Goal: Navigation & Orientation: Find specific page/section

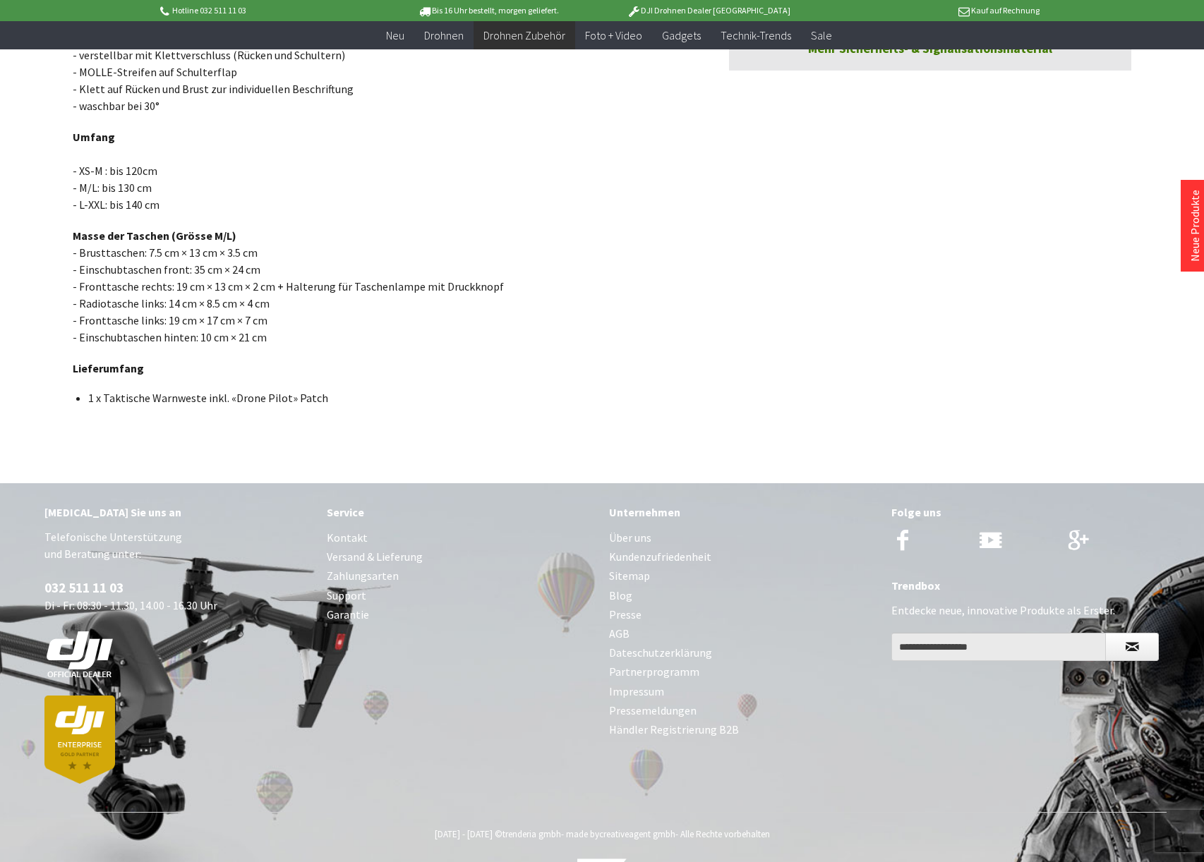
scroll to position [684, 0]
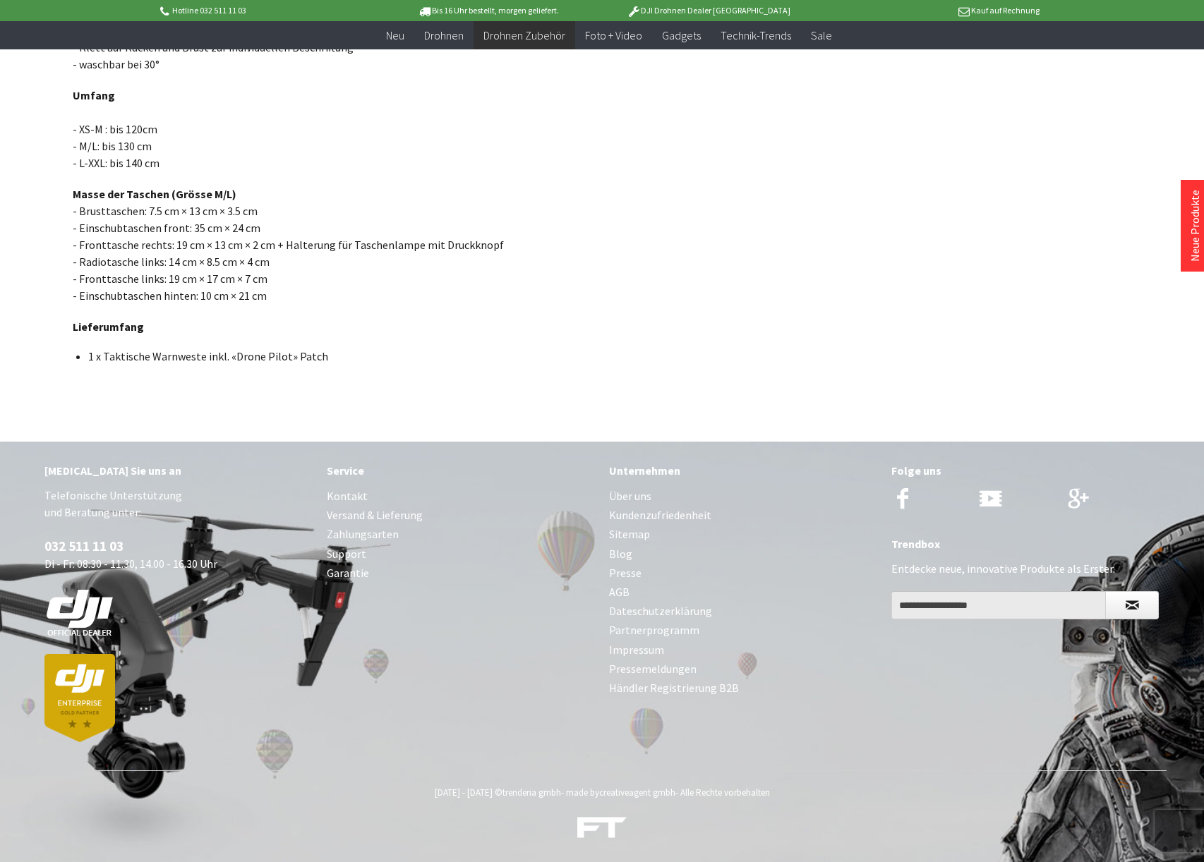
click at [356, 502] on link "Kontakt" at bounding box center [461, 496] width 268 height 19
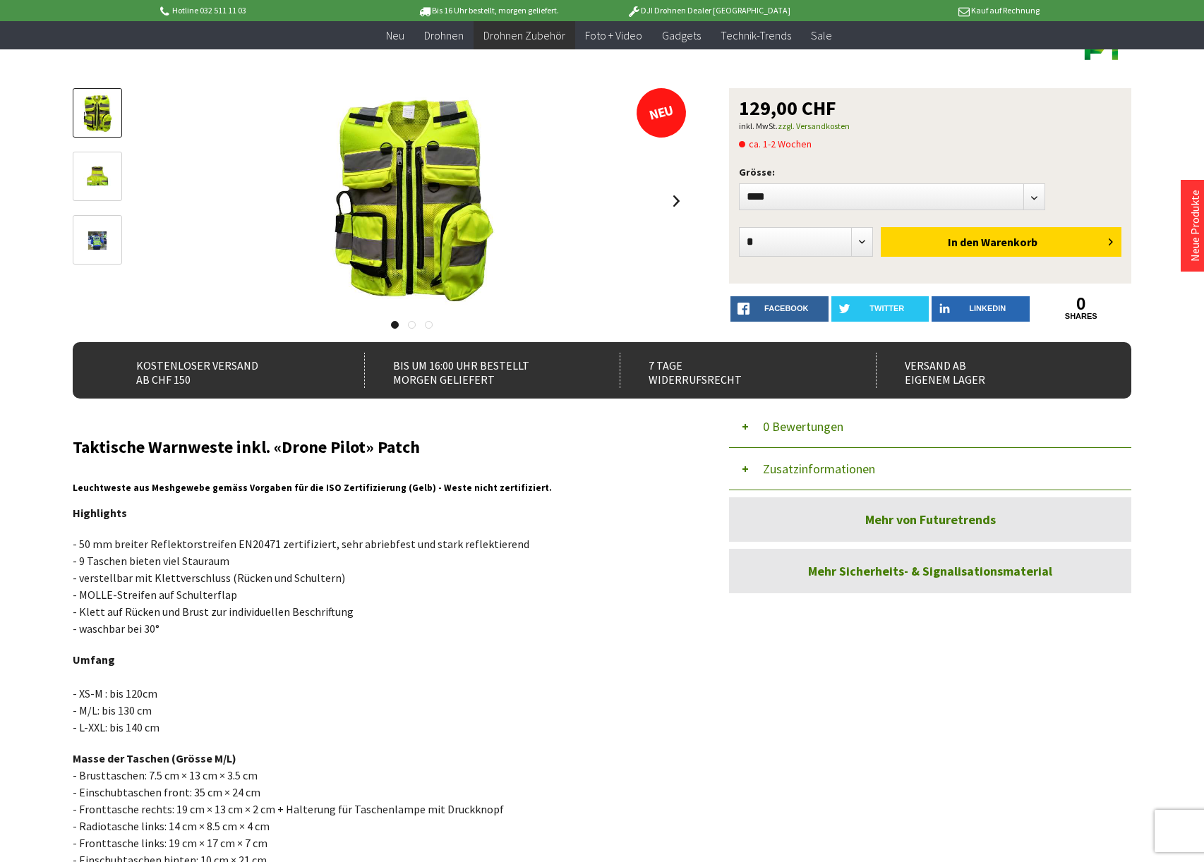
scroll to position [0, 0]
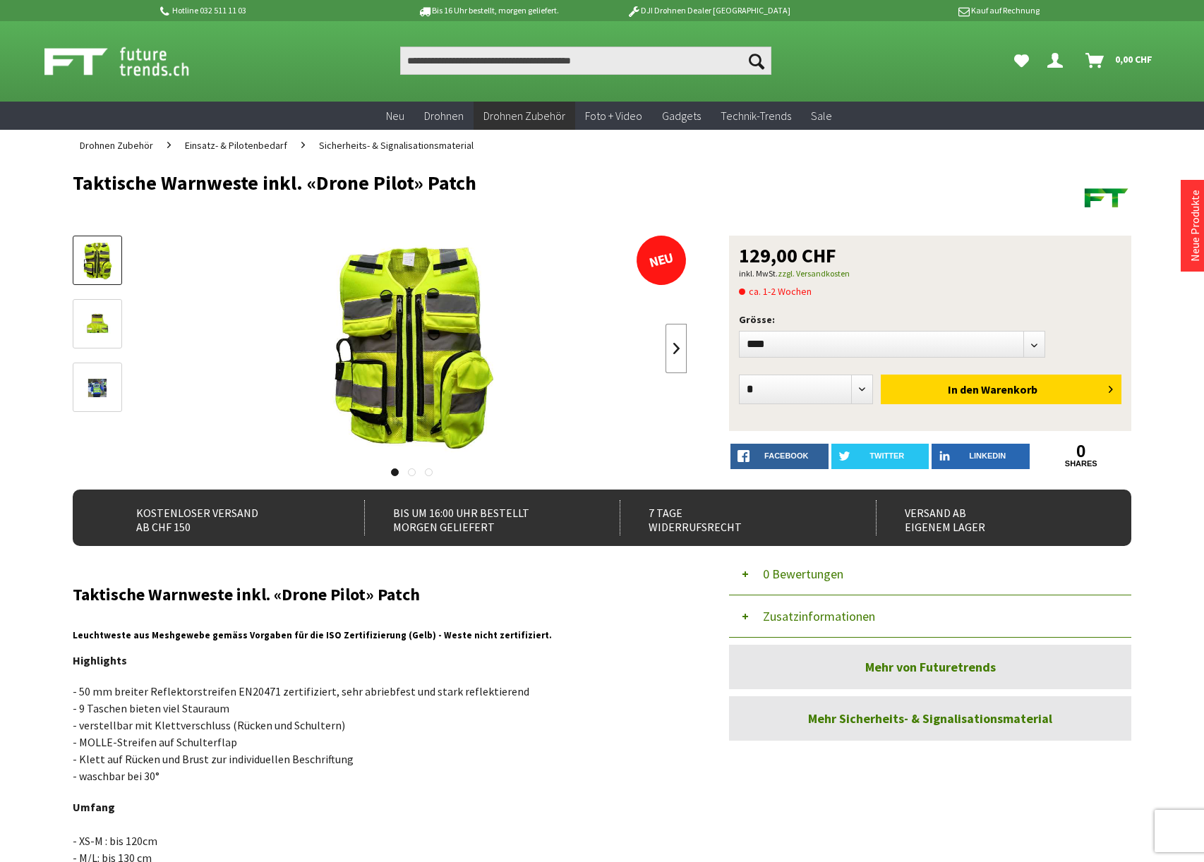
click at [680, 355] on link at bounding box center [675, 348] width 21 height 49
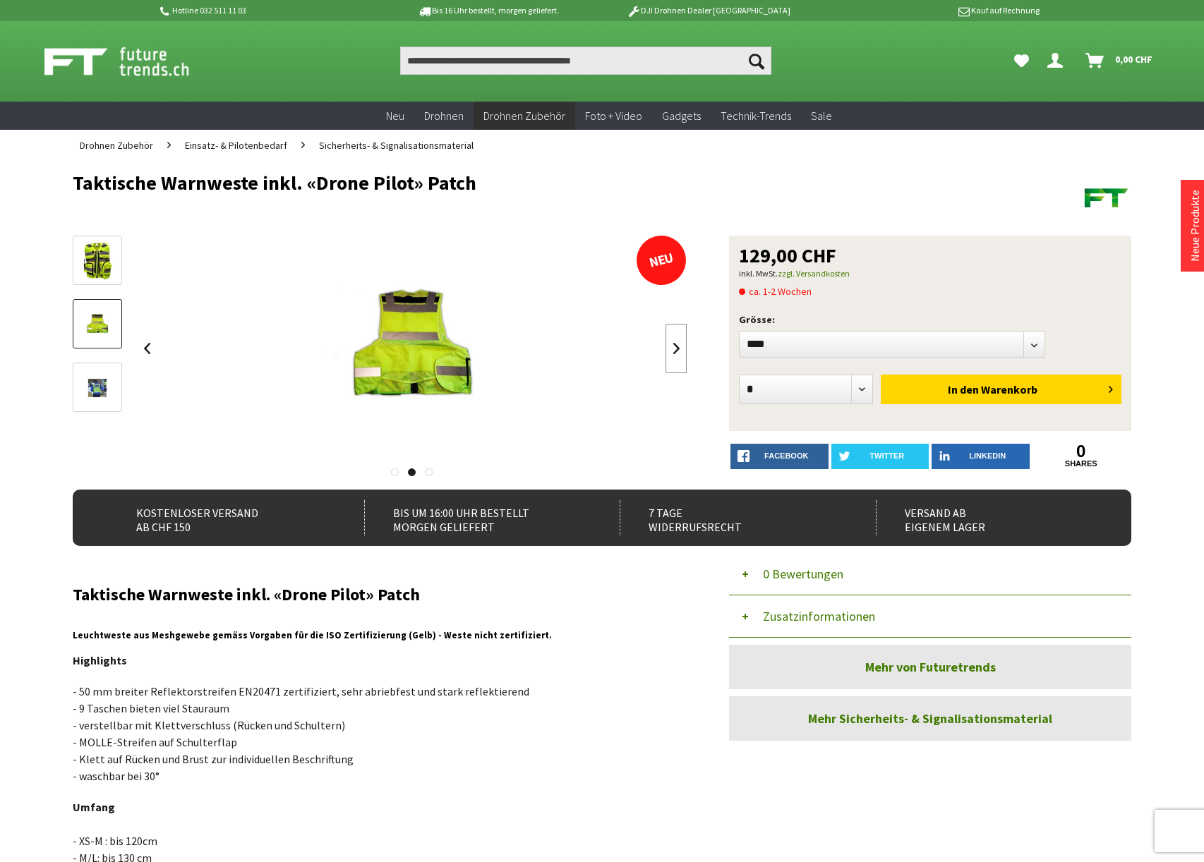
click at [680, 356] on link at bounding box center [675, 348] width 21 height 49
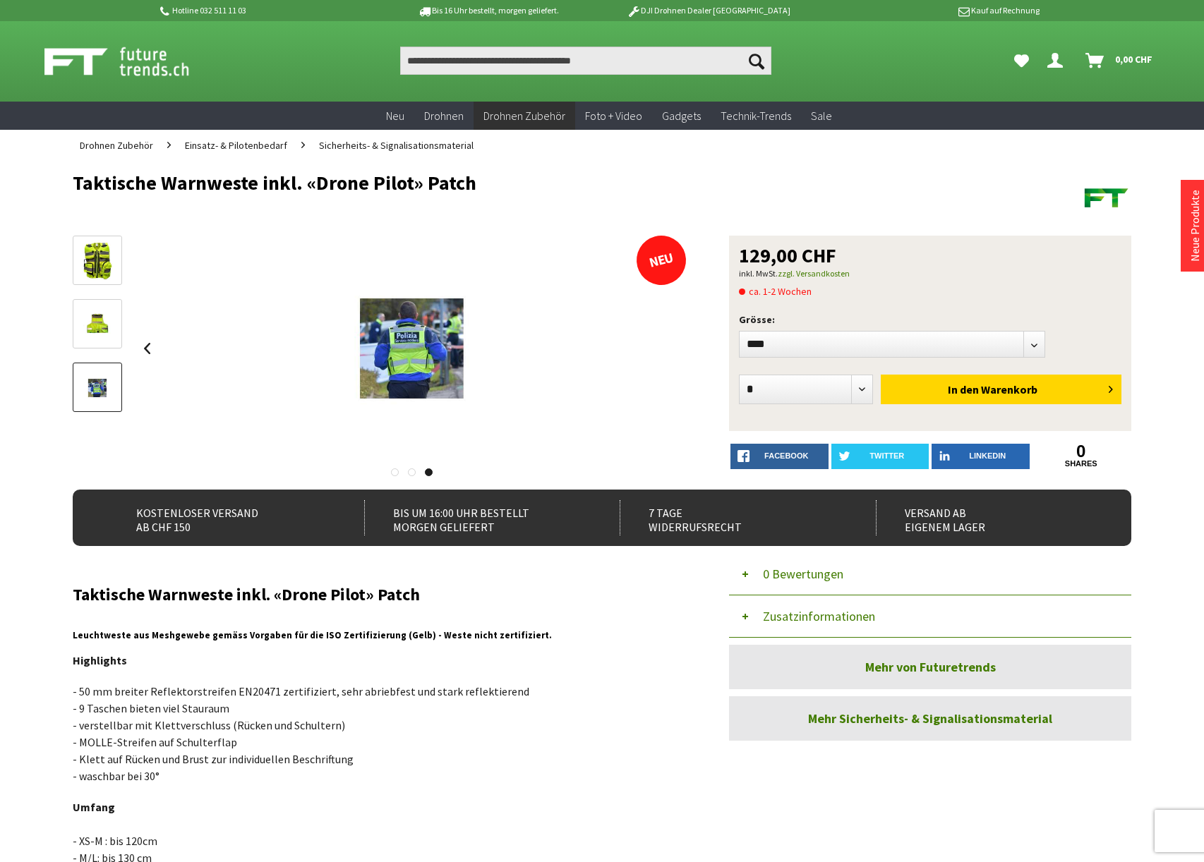
click at [99, 262] on img at bounding box center [98, 261] width 32 height 41
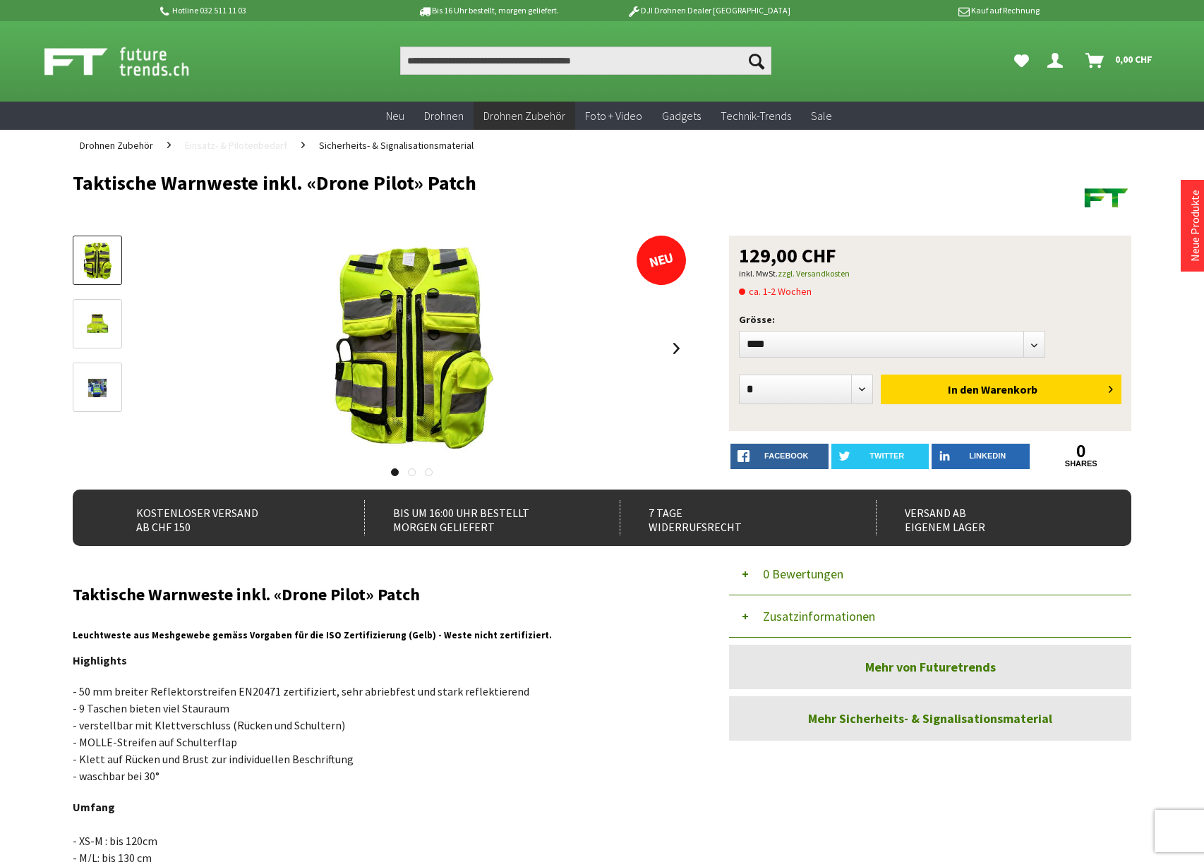
click at [207, 149] on span "Einsatz- & Pilotenbedarf" at bounding box center [236, 145] width 102 height 13
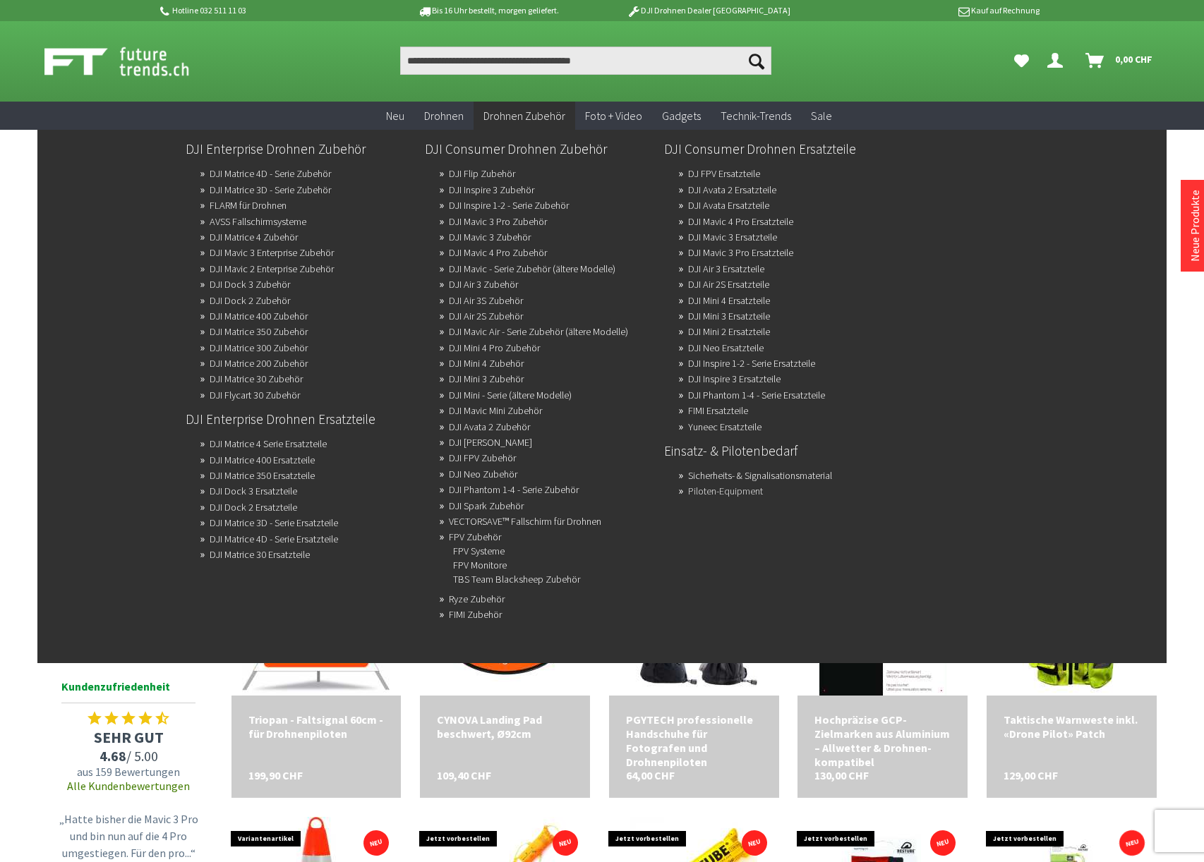
click at [720, 487] on link "Piloten-Equipment" at bounding box center [725, 491] width 75 height 20
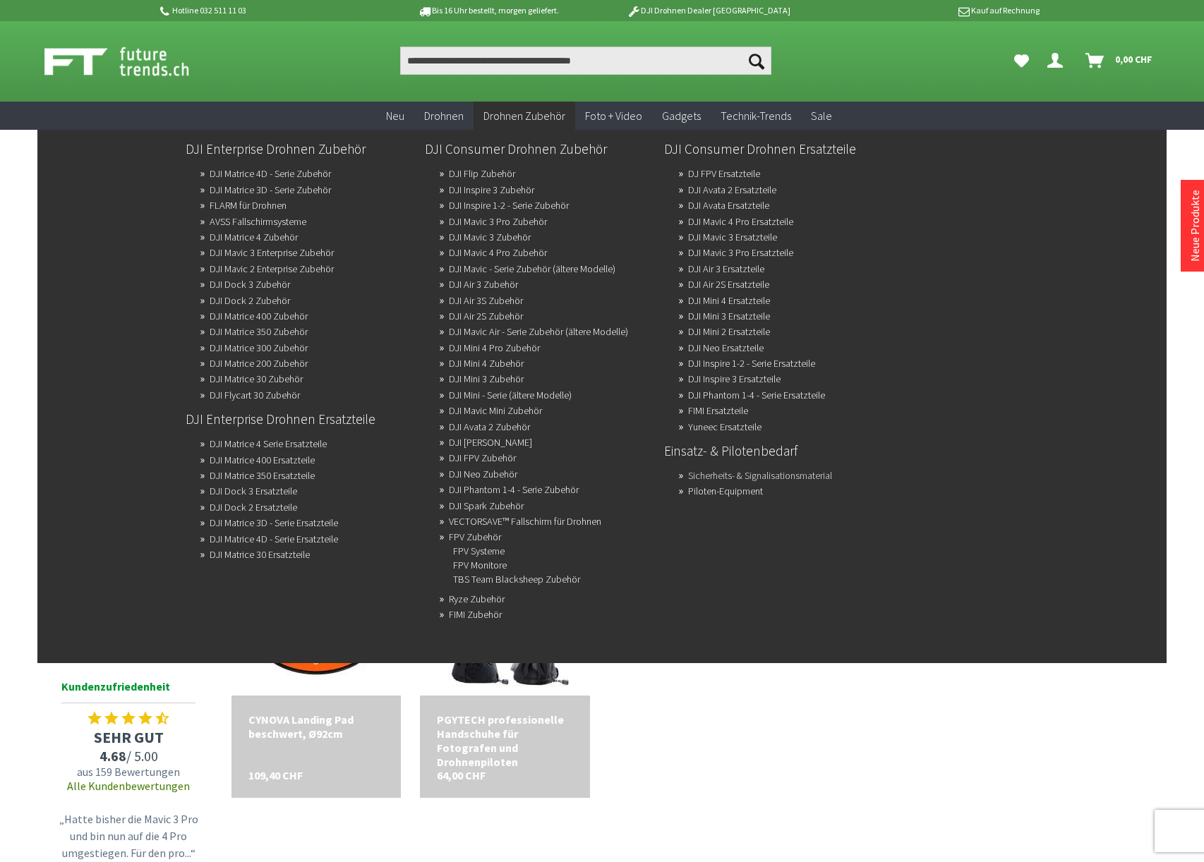
click at [723, 476] on link "Sicherheits- & Signalisationsmaterial" at bounding box center [760, 476] width 144 height 20
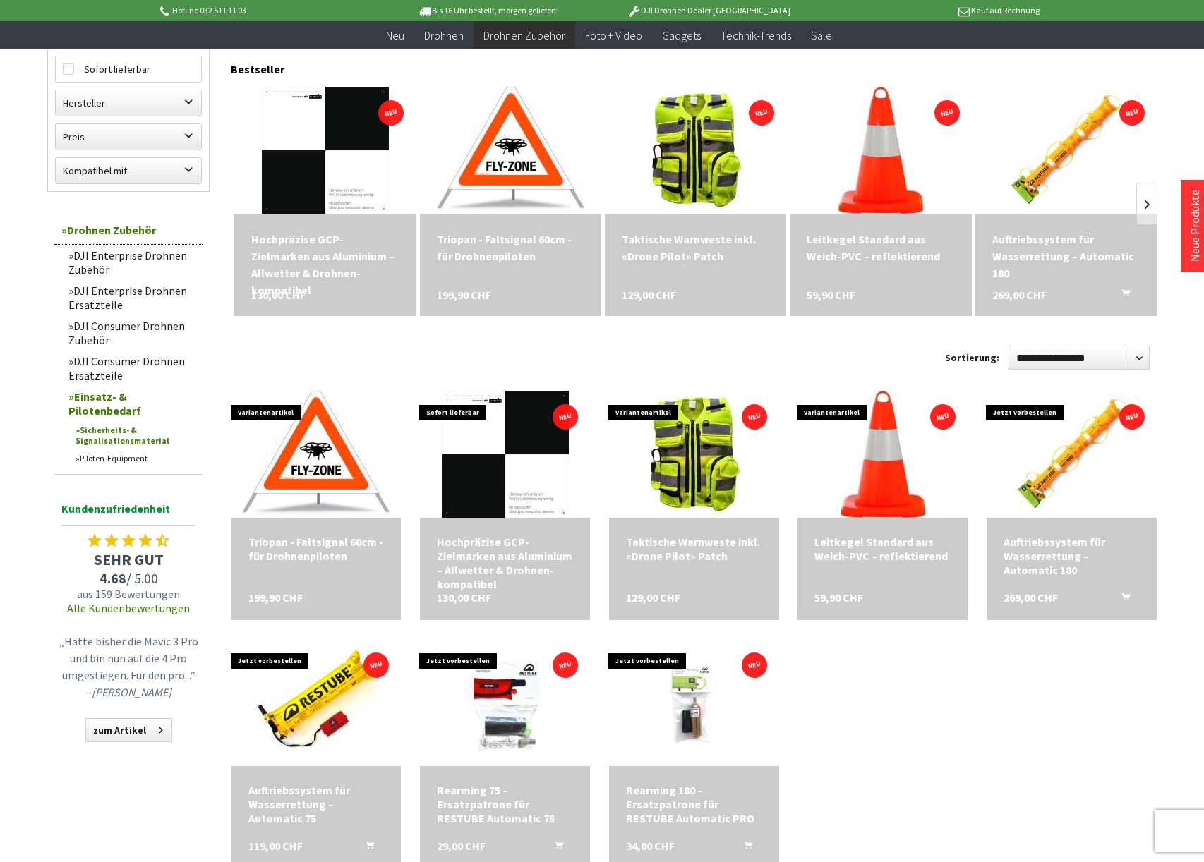
scroll to position [141, 0]
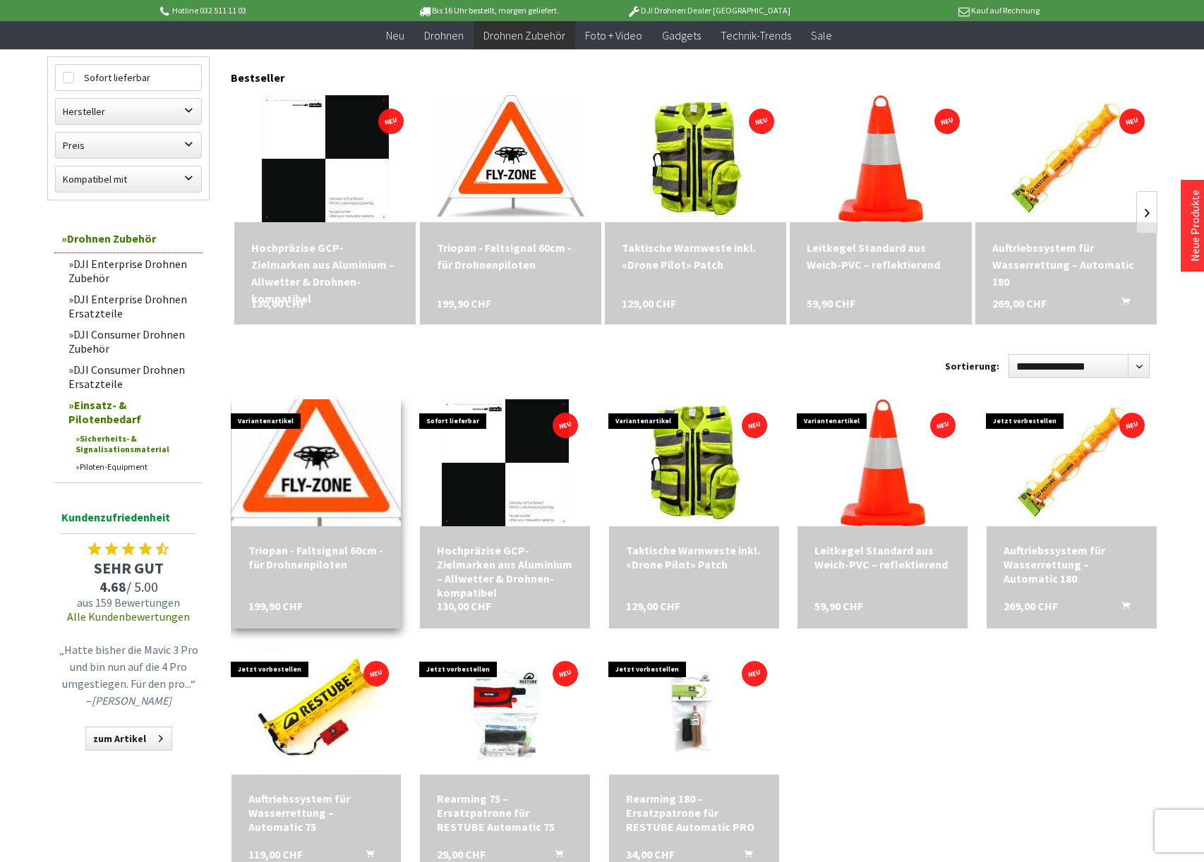
click at [260, 447] on img at bounding box center [316, 463] width 207 height 178
